Goal: Task Accomplishment & Management: Manage account settings

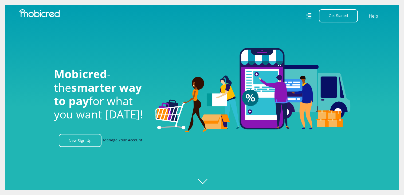
click at [127, 143] on link "Manage Your Account" at bounding box center [122, 140] width 39 height 13
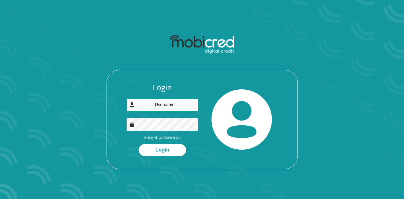
click at [161, 106] on input "email" at bounding box center [163, 105] width 72 height 13
type input "thatomokoena2@gmail.com"
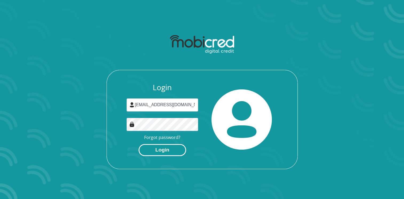
click at [168, 148] on button "Login" at bounding box center [163, 150] width 48 height 12
